Goal: Navigation & Orientation: Find specific page/section

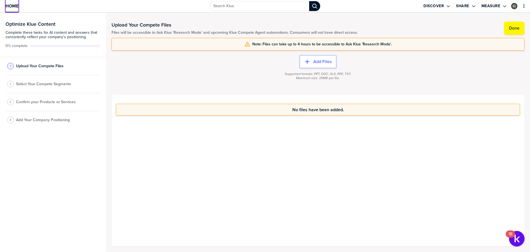
click at [10, 8] on span "Home" at bounding box center [12, 6] width 13 height 5
click at [505, 6] on icon "Open Drop" at bounding box center [505, 6] width 4 height 4
click at [474, 5] on icon "Open Drop" at bounding box center [474, 6] width 4 height 4
click at [449, 7] on icon "Open Drop" at bounding box center [448, 6] width 4 height 4
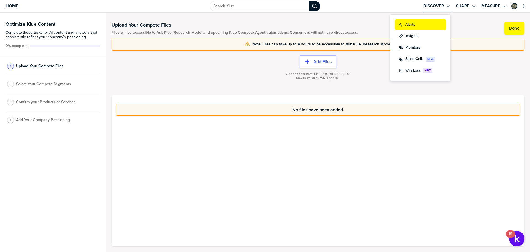
click at [418, 23] on div "Alerts" at bounding box center [421, 25] width 44 height 6
